Goal: Obtain resource: Obtain resource

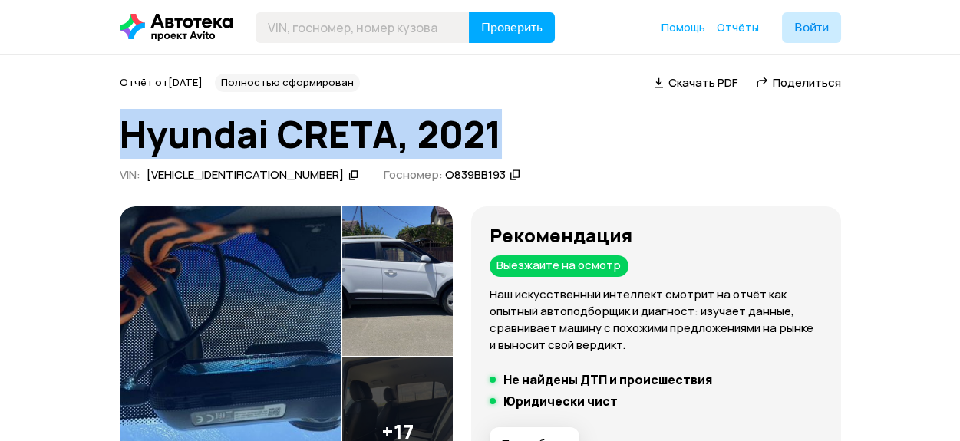
drag, startPoint x: 113, startPoint y: 134, endPoint x: 571, endPoint y: 134, distance: 458.4
click at [573, 134] on h1 "Hyundai CRETA, 2021" at bounding box center [481, 134] width 722 height 41
drag, startPoint x: 371, startPoint y: 134, endPoint x: 2, endPoint y: 127, distance: 369.4
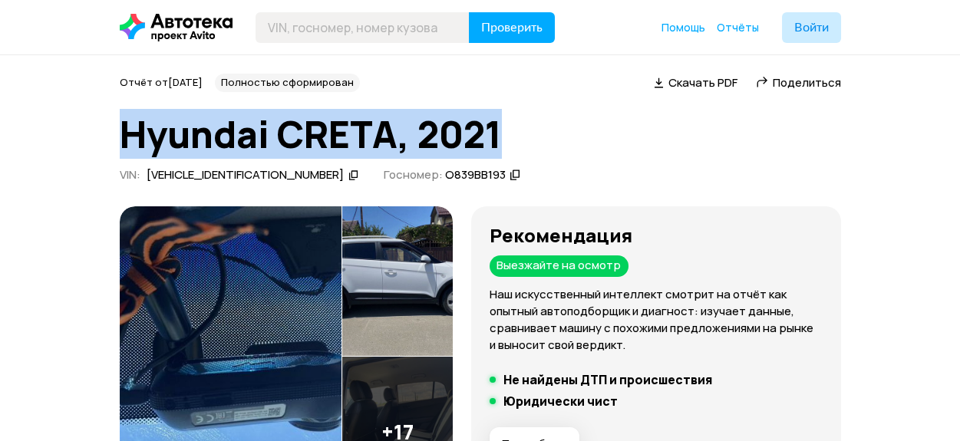
drag, startPoint x: 131, startPoint y: 133, endPoint x: 920, endPoint y: 134, distance: 788.5
click at [696, 147] on h1 "Hyundai CRETA, 2021" at bounding box center [481, 134] width 722 height 41
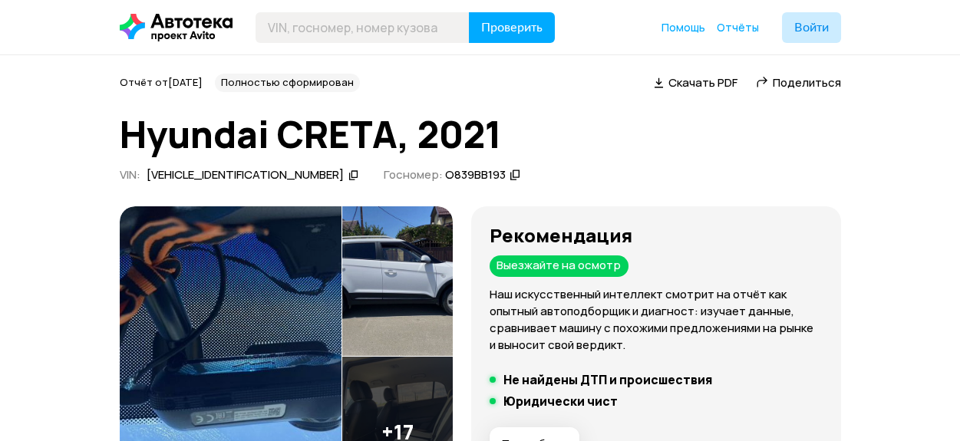
click at [595, 155] on div "Отчёт от [DATE] Полностью сформирован   Скачать PDF   Поделиться Hyundai CRETA,…" at bounding box center [481, 131] width 722 height 114
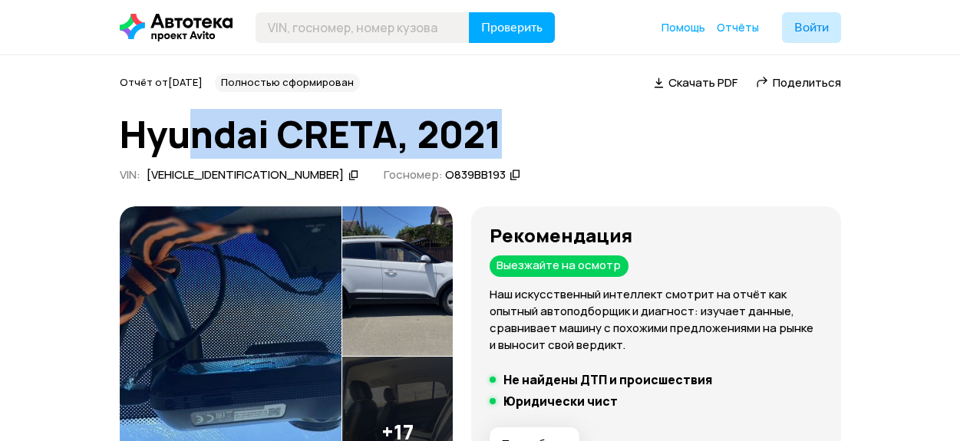
drag, startPoint x: 507, startPoint y: 131, endPoint x: 190, endPoint y: 103, distance: 318.3
click at [190, 103] on div "Отчёт от [DATE] Полностью сформирован   Скачать PDF   Поделиться Hyundai CRETA,…" at bounding box center [481, 131] width 722 height 114
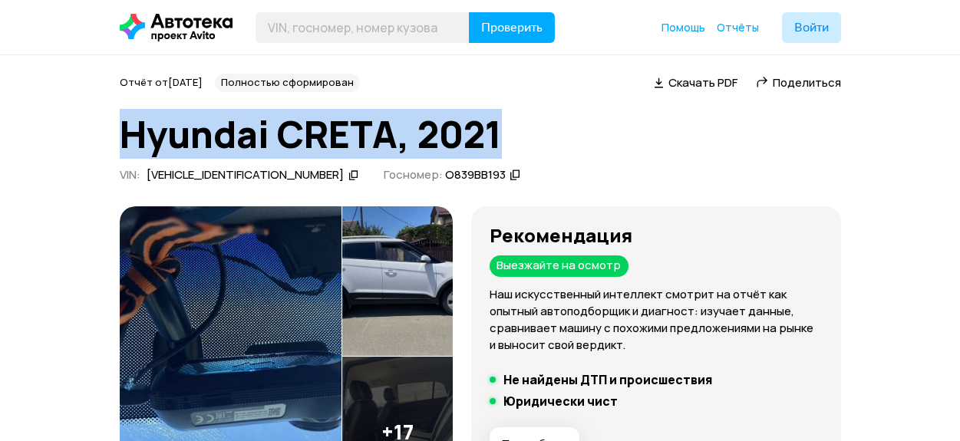
drag, startPoint x: 99, startPoint y: 138, endPoint x: 498, endPoint y: 135, distance: 398.5
click at [534, 148] on h1 "Hyundai CRETA, 2021" at bounding box center [481, 134] width 722 height 41
drag, startPoint x: 508, startPoint y: 138, endPoint x: 111, endPoint y: 129, distance: 397.1
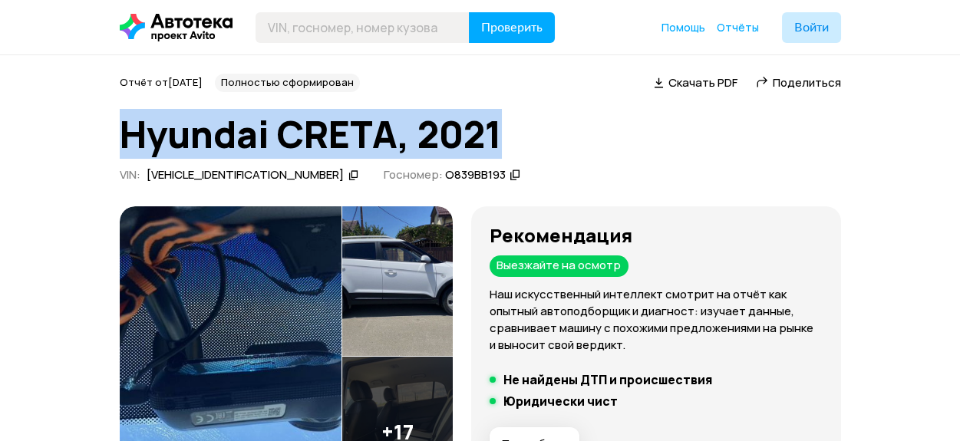
drag, startPoint x: 112, startPoint y: 128, endPoint x: 465, endPoint y: 126, distance: 352.4
click at [520, 137] on h1 "Hyundai CRETA, 2021" at bounding box center [481, 134] width 722 height 41
drag, startPoint x: 430, startPoint y: 137, endPoint x: 124, endPoint y: 137, distance: 305.6
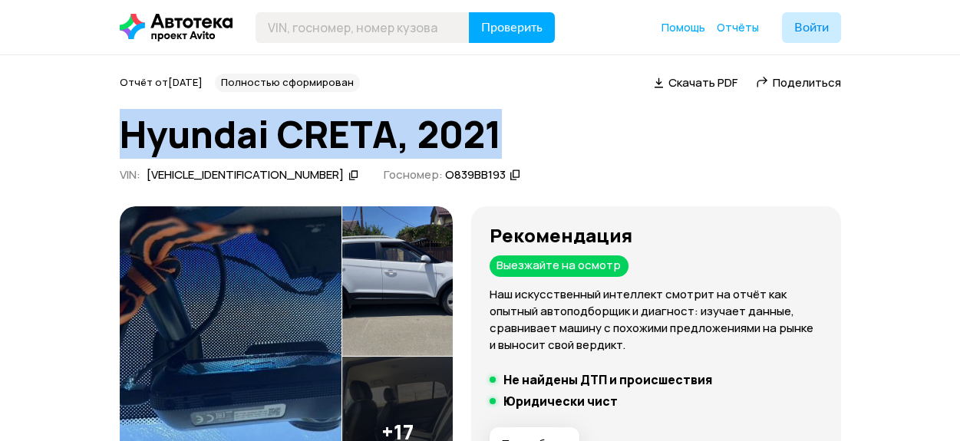
click at [124, 137] on h1 "Hyundai CRETA, 2021" at bounding box center [481, 134] width 722 height 41
drag, startPoint x: 115, startPoint y: 138, endPoint x: 508, endPoint y: 123, distance: 393.4
click at [524, 135] on h1 "Hyundai CRETA, 2021" at bounding box center [481, 134] width 722 height 41
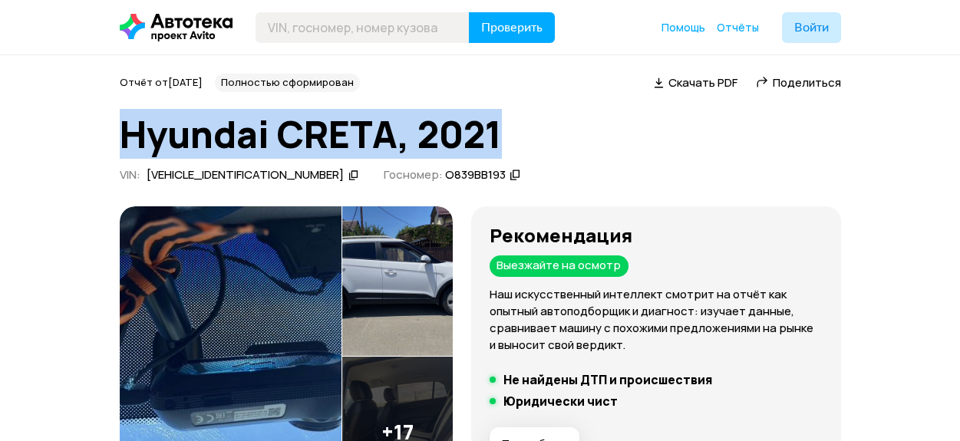
drag, startPoint x: 520, startPoint y: 135, endPoint x: 59, endPoint y: 144, distance: 460.7
drag, startPoint x: 67, startPoint y: 144, endPoint x: 76, endPoint y: 144, distance: 9.2
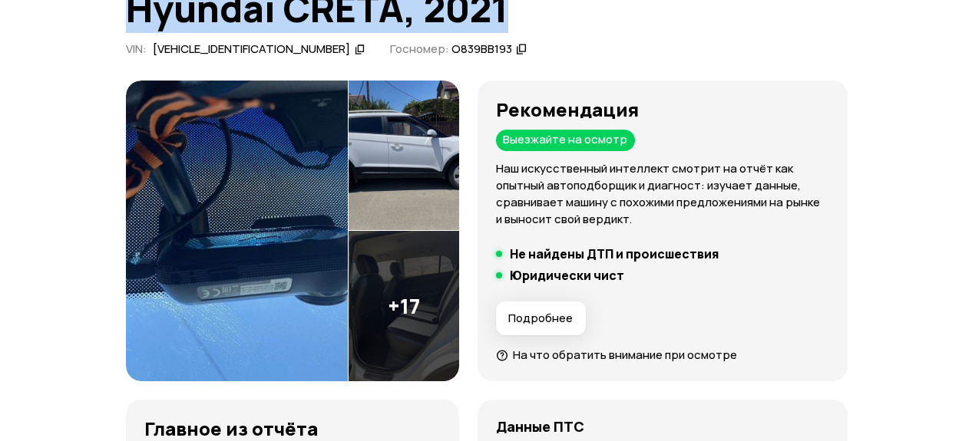
scroll to position [153, 0]
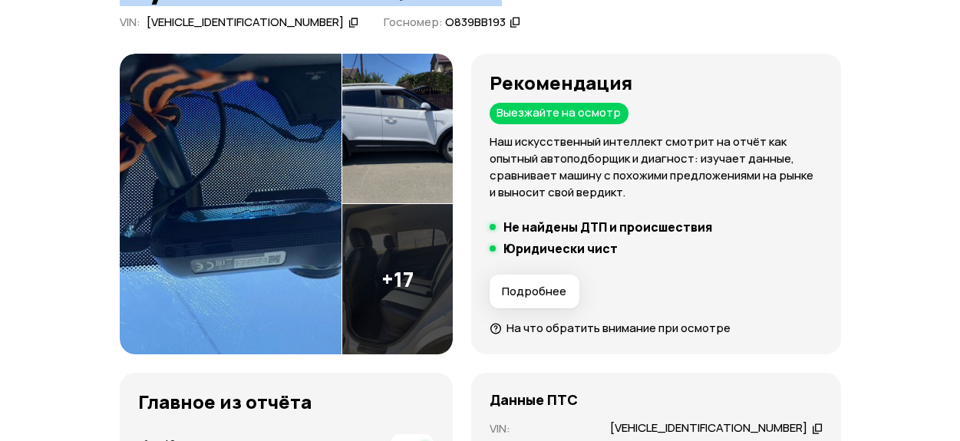
click at [189, 190] on img at bounding box center [231, 205] width 222 height 302
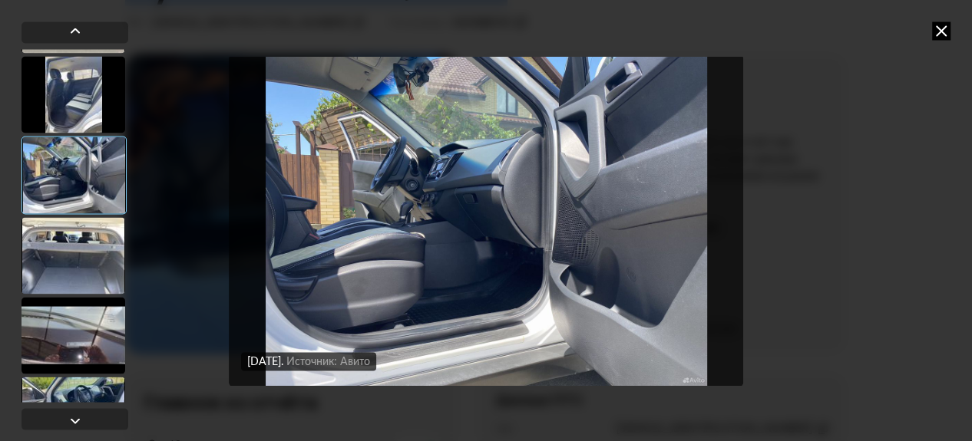
click at [91, 253] on div at bounding box center [73, 255] width 104 height 77
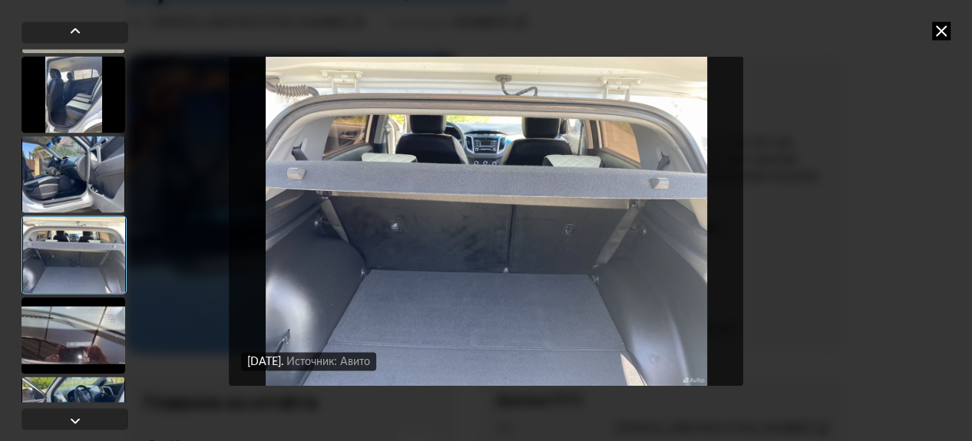
click at [88, 315] on div at bounding box center [73, 335] width 104 height 77
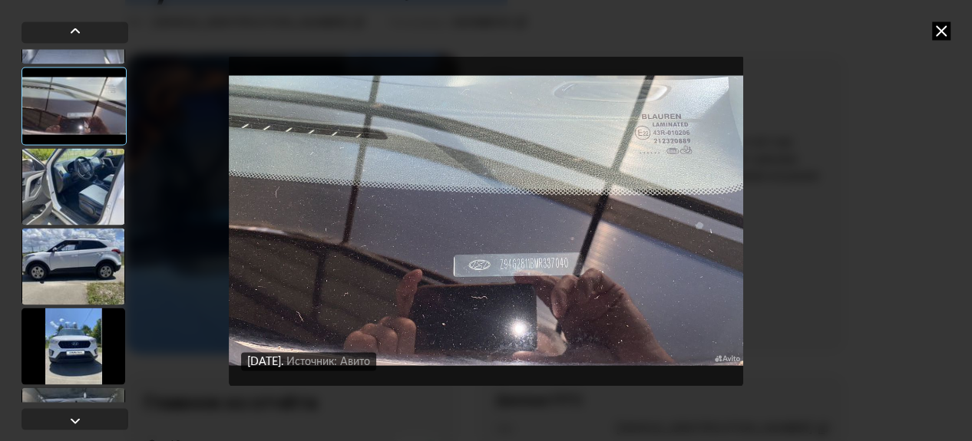
scroll to position [383, 0]
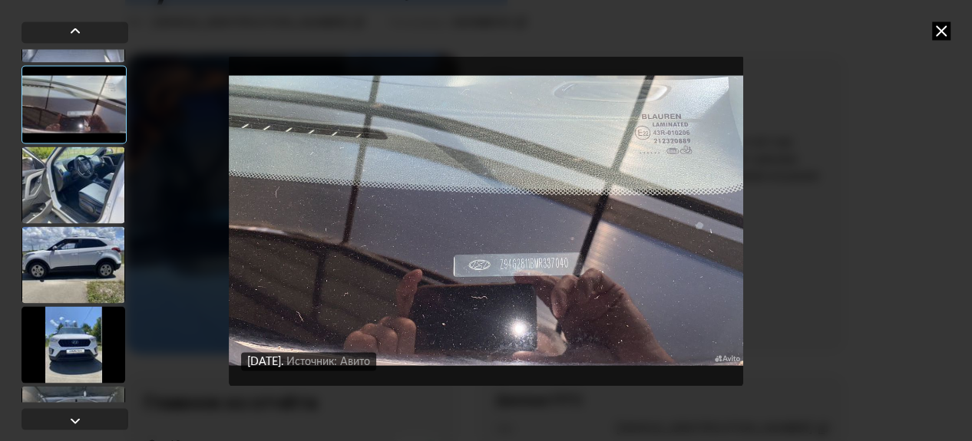
click at [85, 168] on div at bounding box center [73, 185] width 104 height 77
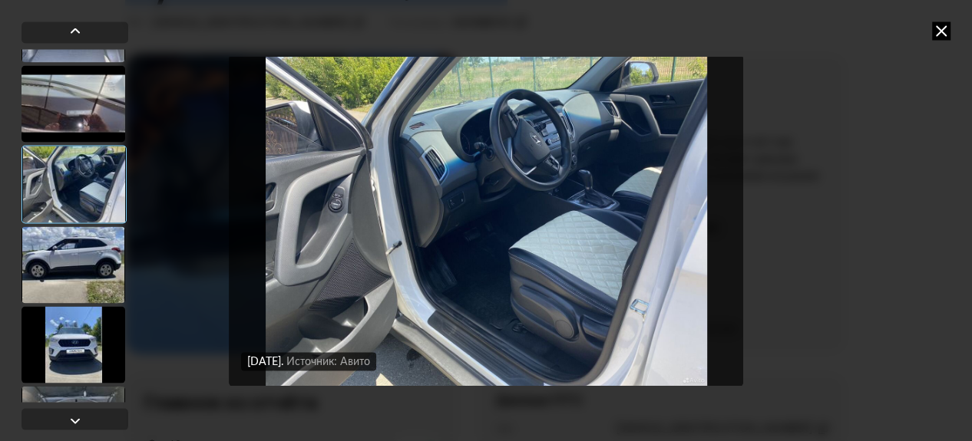
click at [73, 253] on div at bounding box center [73, 264] width 104 height 77
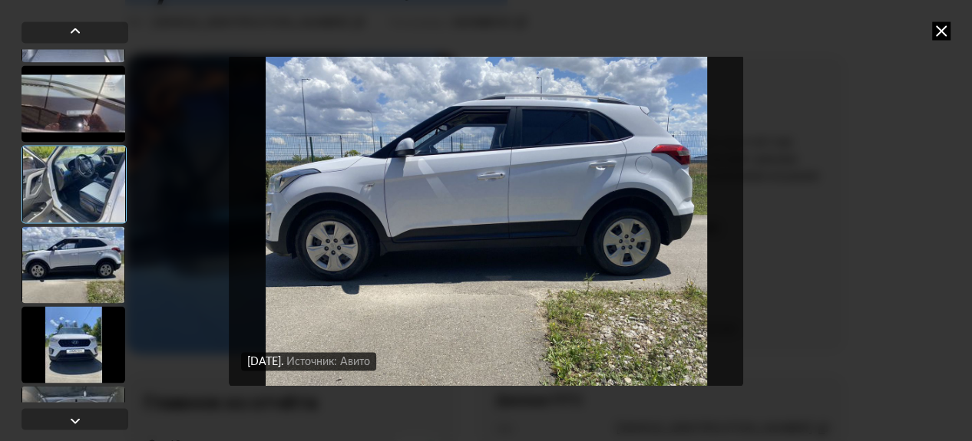
scroll to position [537, 0]
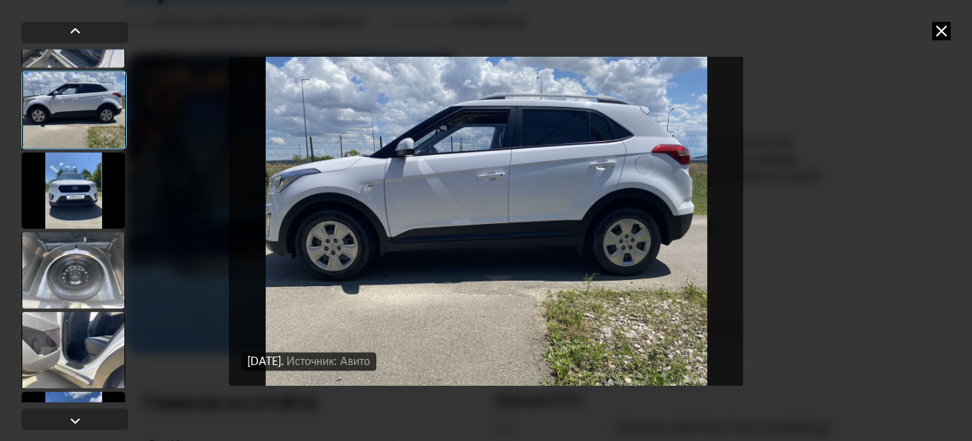
click at [80, 188] on div at bounding box center [73, 190] width 104 height 77
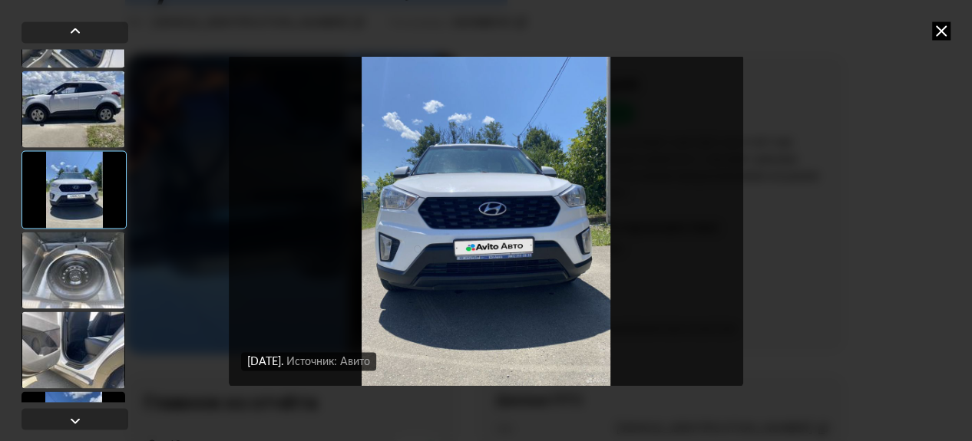
drag, startPoint x: 63, startPoint y: 283, endPoint x: 99, endPoint y: 253, distance: 46.9
click at [62, 282] on div at bounding box center [73, 270] width 104 height 77
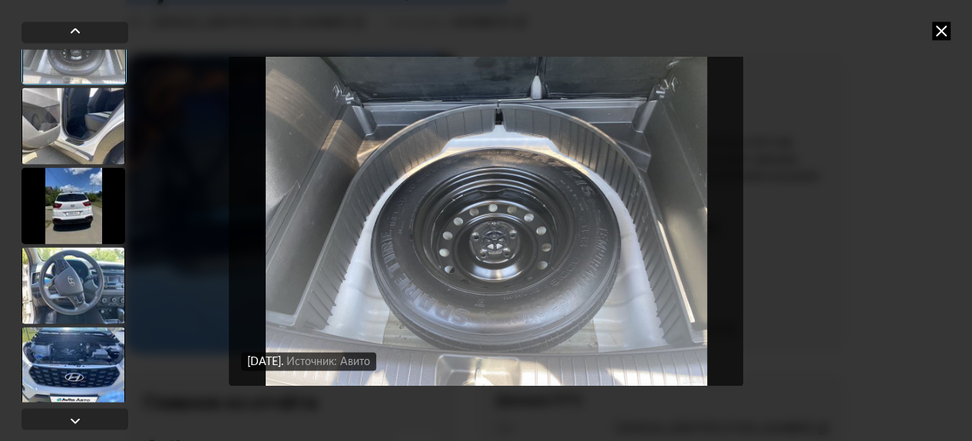
scroll to position [767, 0]
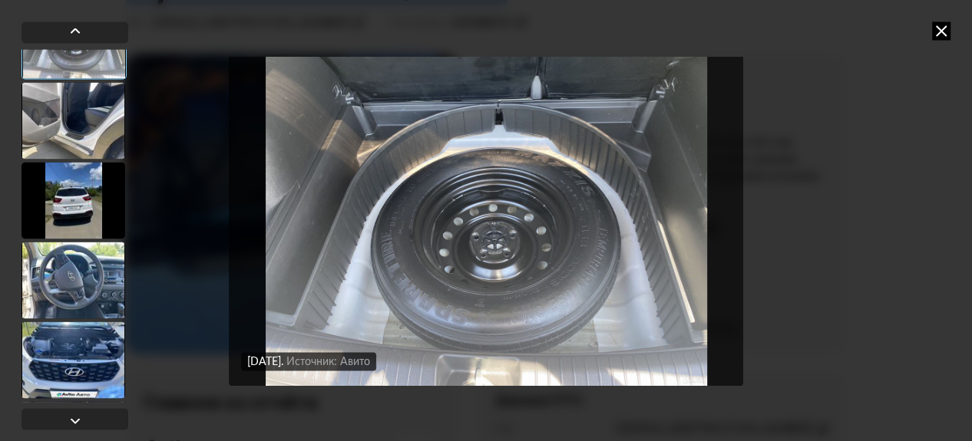
click at [81, 134] on div at bounding box center [73, 120] width 104 height 77
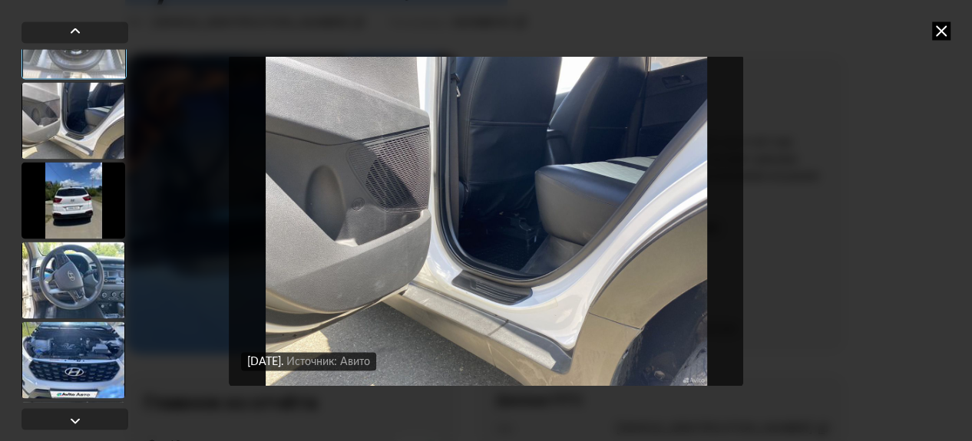
click at [82, 216] on div at bounding box center [73, 200] width 104 height 77
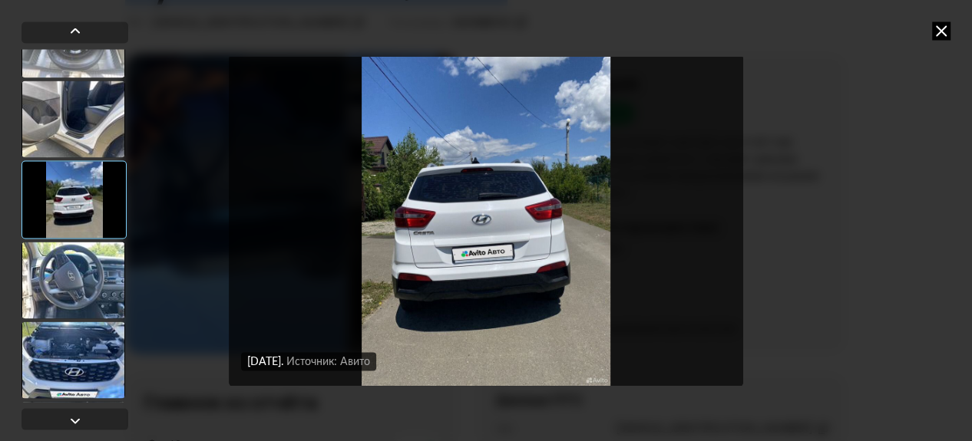
drag, startPoint x: 86, startPoint y: 288, endPoint x: 94, endPoint y: 274, distance: 15.8
click at [88, 286] on div at bounding box center [73, 280] width 104 height 77
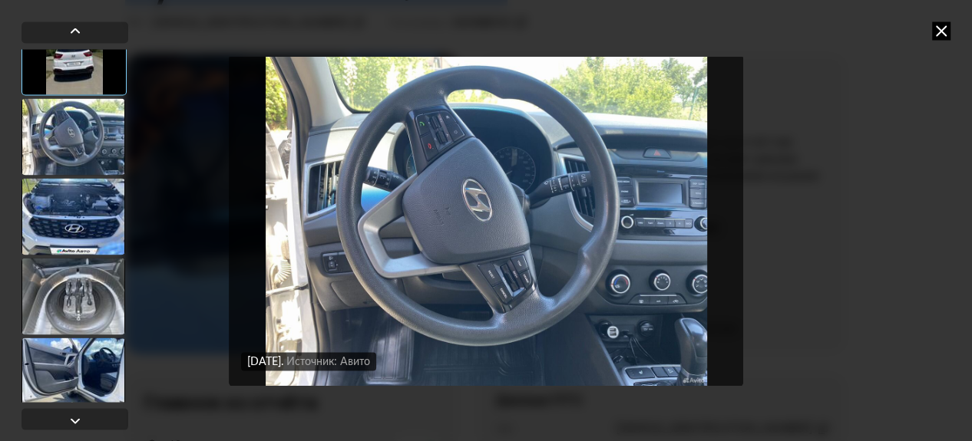
scroll to position [921, 0]
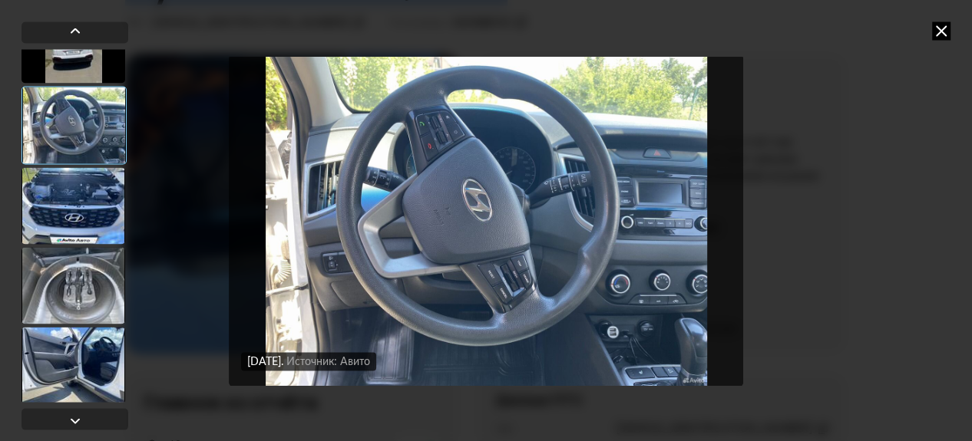
click at [110, 205] on div at bounding box center [73, 205] width 104 height 77
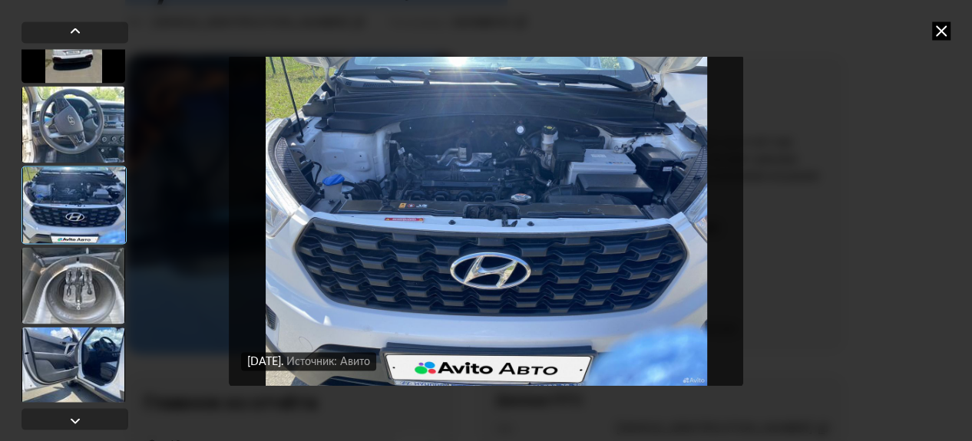
click at [84, 288] on div at bounding box center [73, 285] width 104 height 77
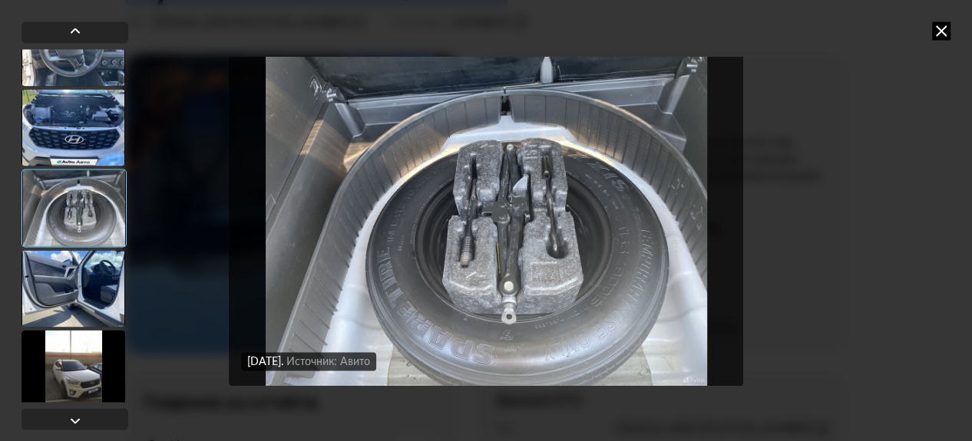
click at [83, 298] on div at bounding box center [73, 288] width 104 height 77
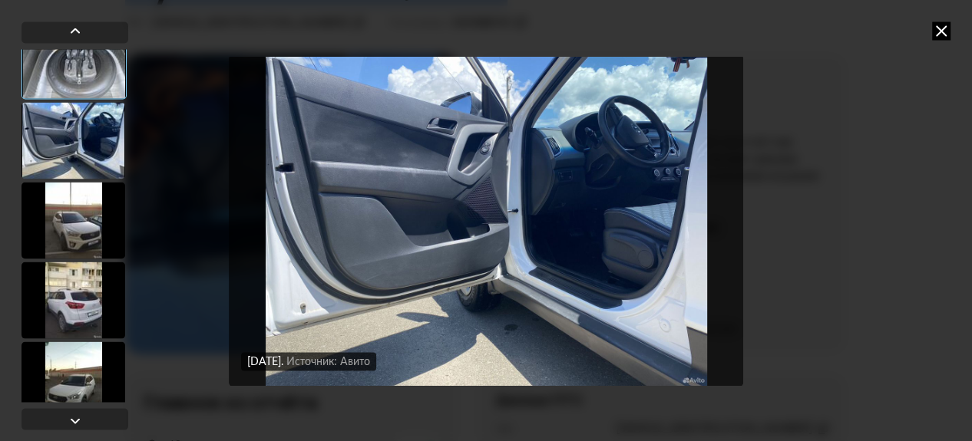
scroll to position [1152, 0]
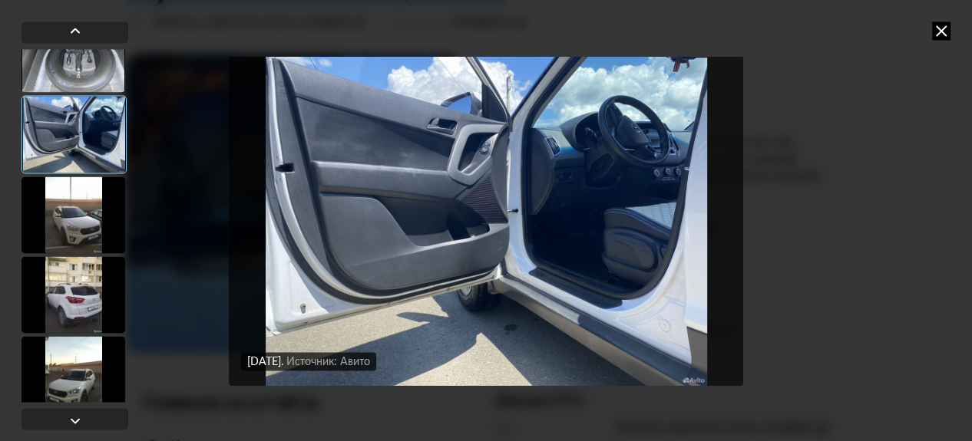
click at [84, 222] on div at bounding box center [73, 215] width 104 height 77
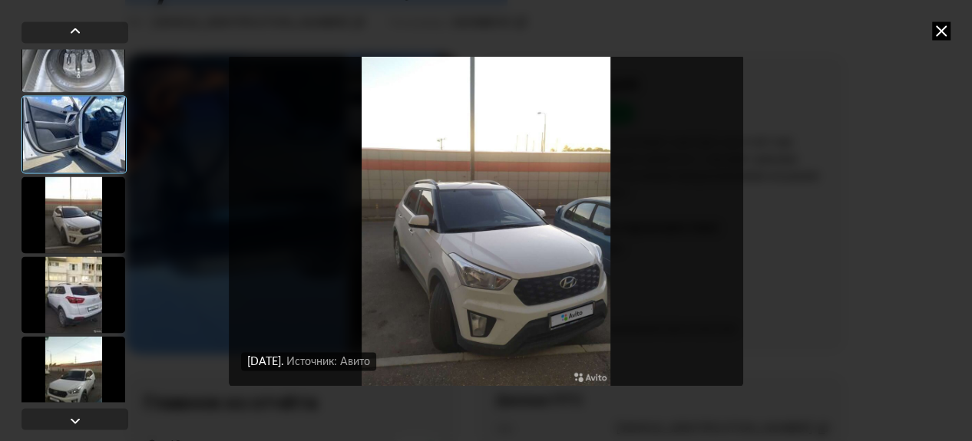
click at [92, 309] on div at bounding box center [73, 294] width 104 height 77
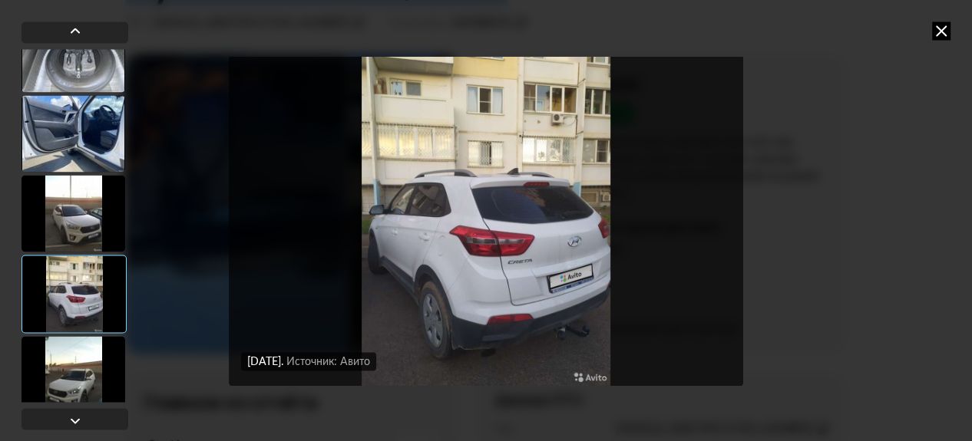
click at [103, 396] on div at bounding box center [73, 374] width 104 height 77
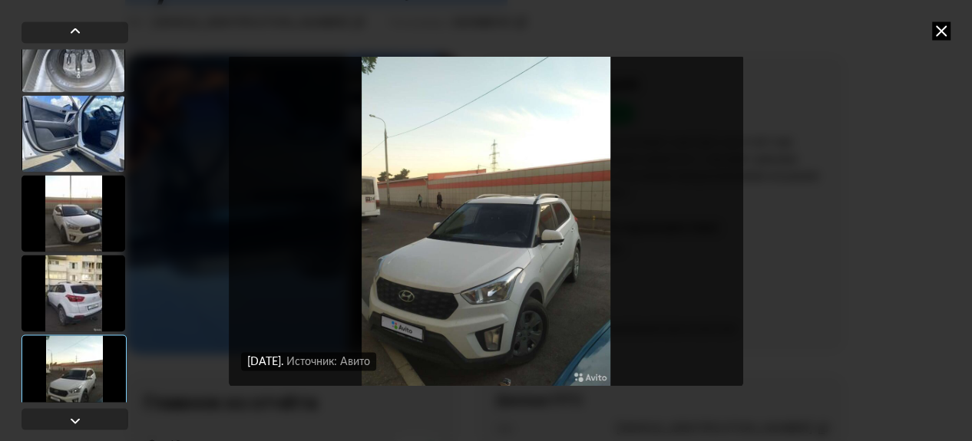
click at [113, 377] on div at bounding box center [73, 374] width 105 height 78
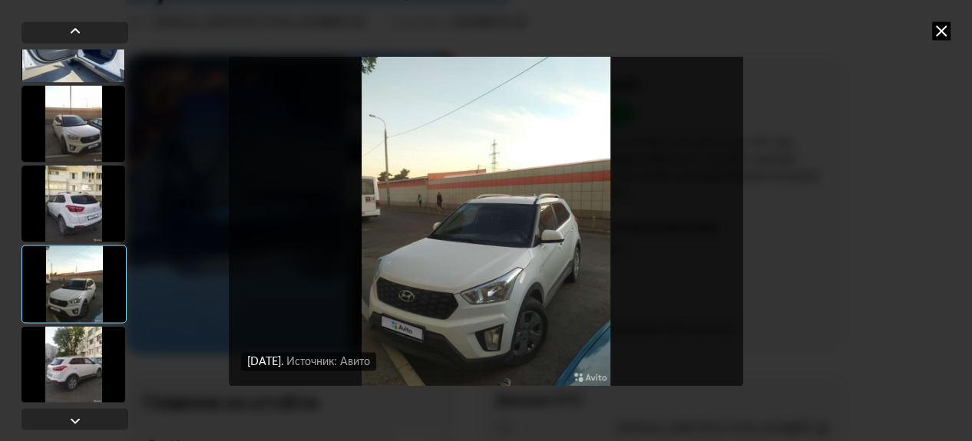
scroll to position [1245, 0]
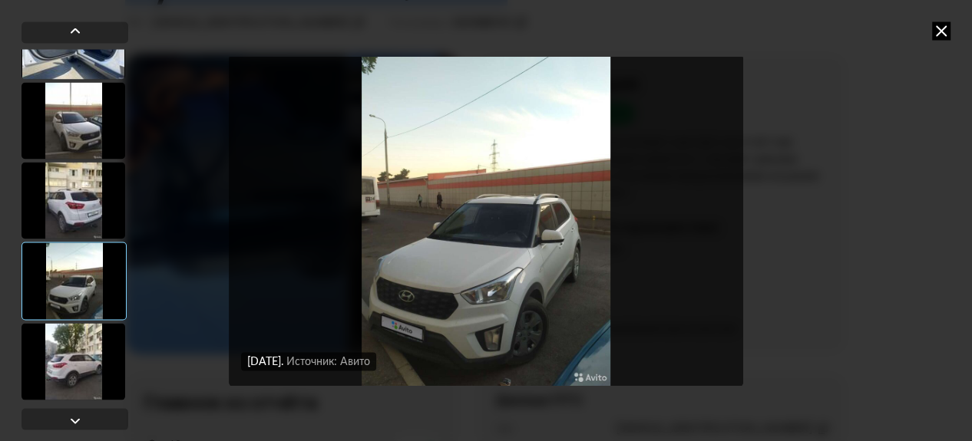
drag, startPoint x: 91, startPoint y: 367, endPoint x: 91, endPoint y: 350, distance: 16.9
click at [91, 365] on div at bounding box center [73, 361] width 104 height 77
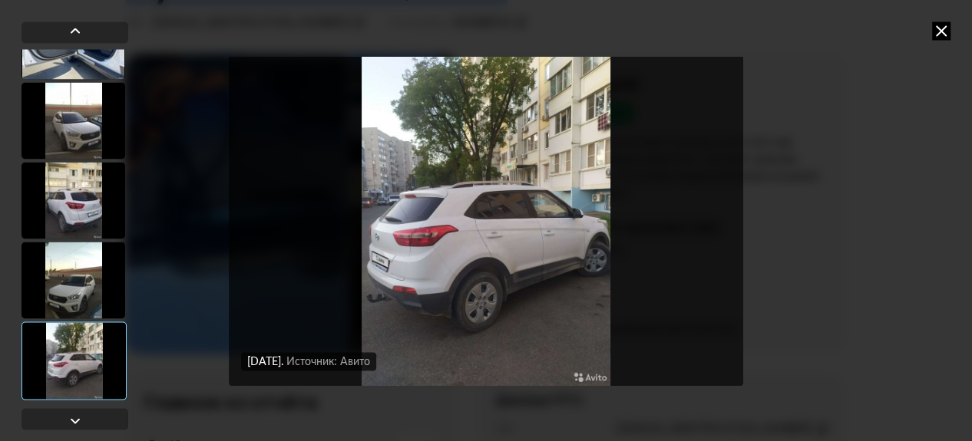
scroll to position [1169, 0]
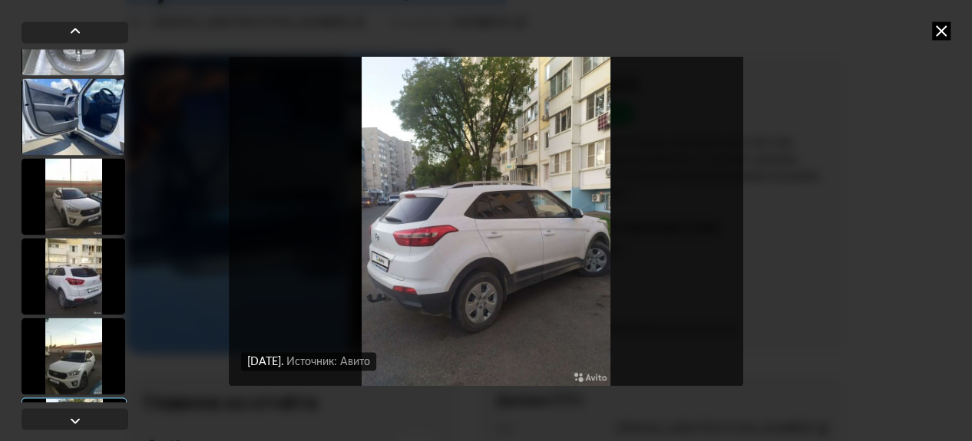
click at [81, 336] on div at bounding box center [73, 356] width 104 height 77
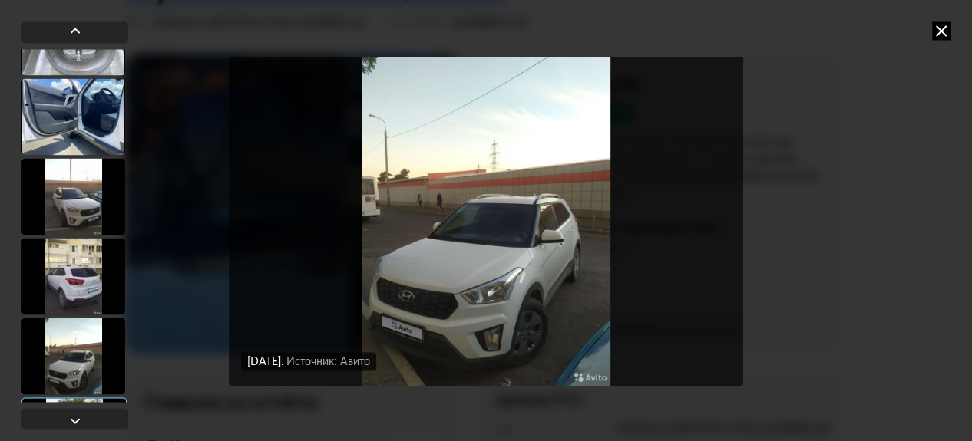
click at [67, 296] on div at bounding box center [73, 276] width 104 height 77
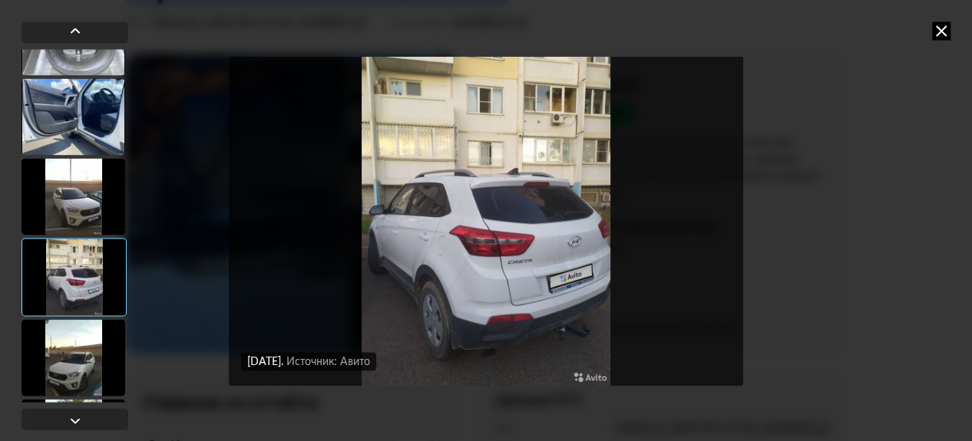
click at [79, 221] on div at bounding box center [73, 196] width 104 height 77
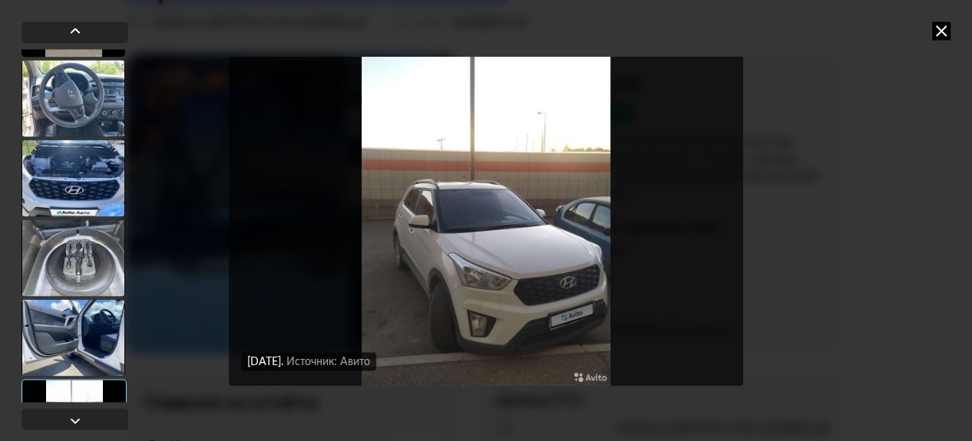
scroll to position [938, 0]
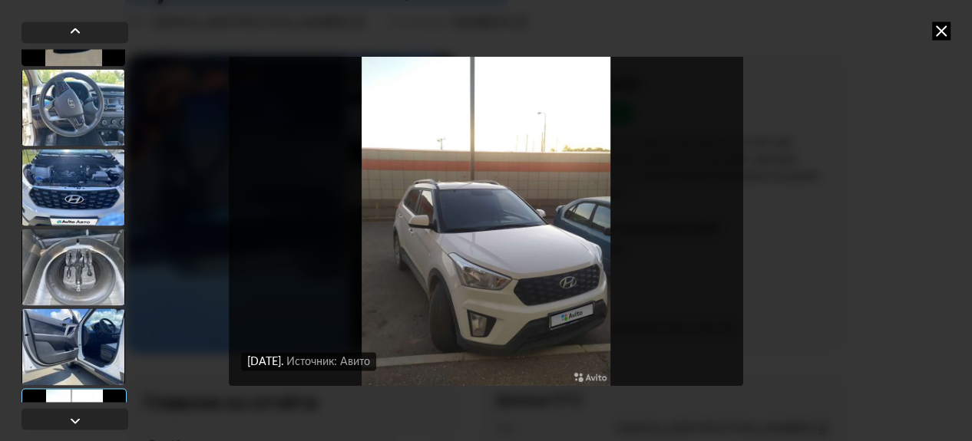
click at [78, 254] on div at bounding box center [73, 267] width 104 height 77
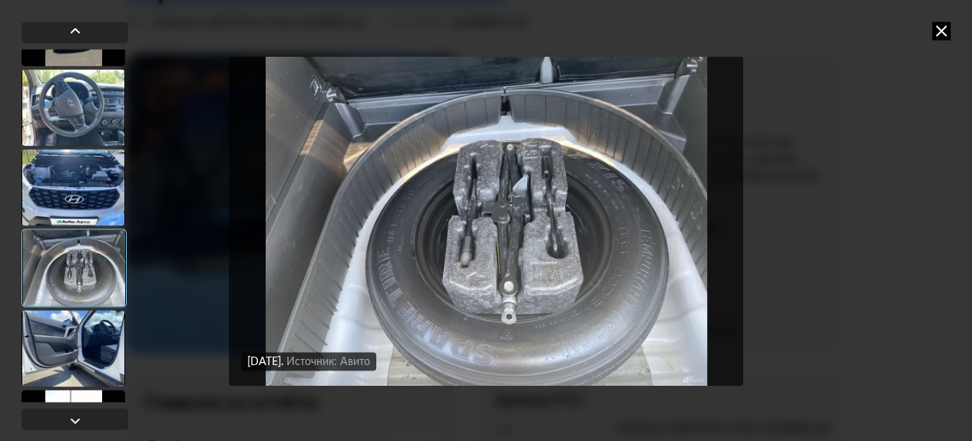
click at [102, 131] on div at bounding box center [73, 107] width 104 height 77
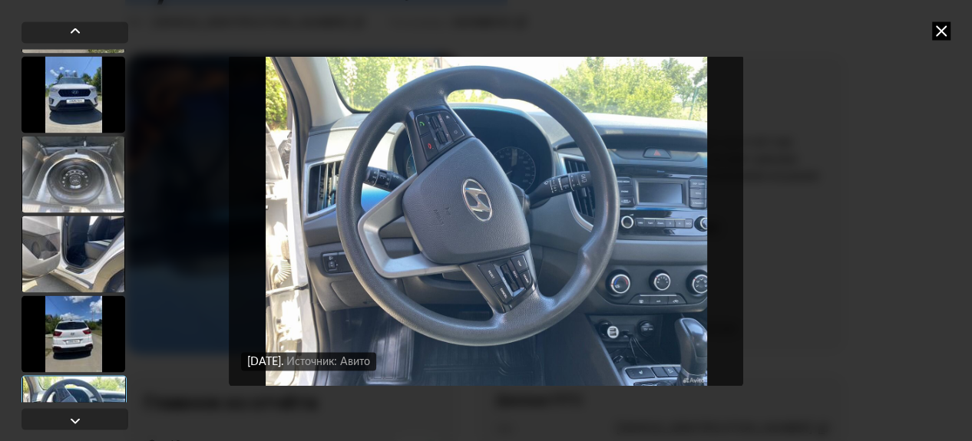
scroll to position [631, 0]
click at [93, 215] on div at bounding box center [74, 225] width 107 height 353
